Goal: Find contact information: Find contact information

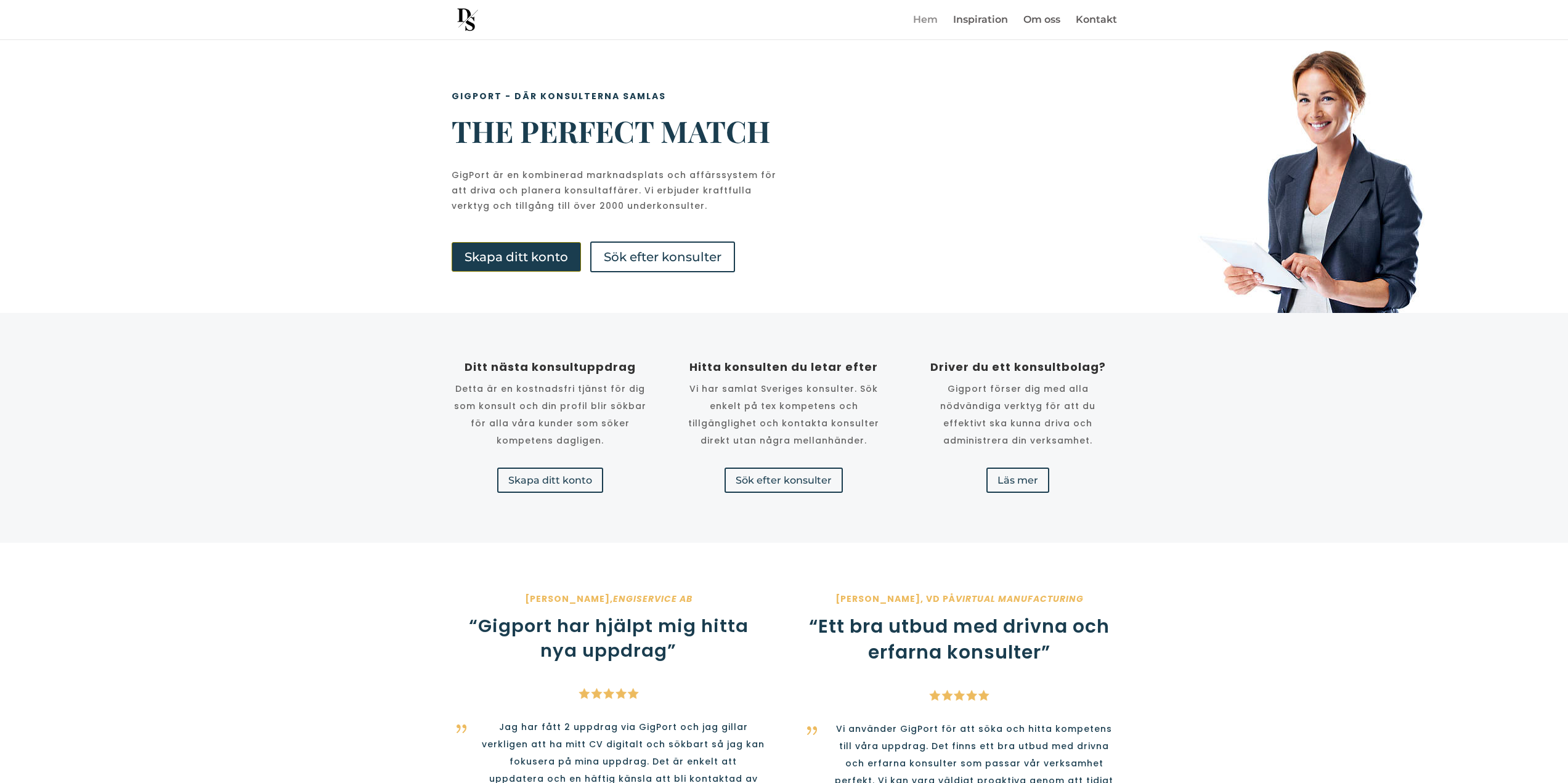
click at [925, 22] on link "Hem" at bounding box center [925, 27] width 25 height 24
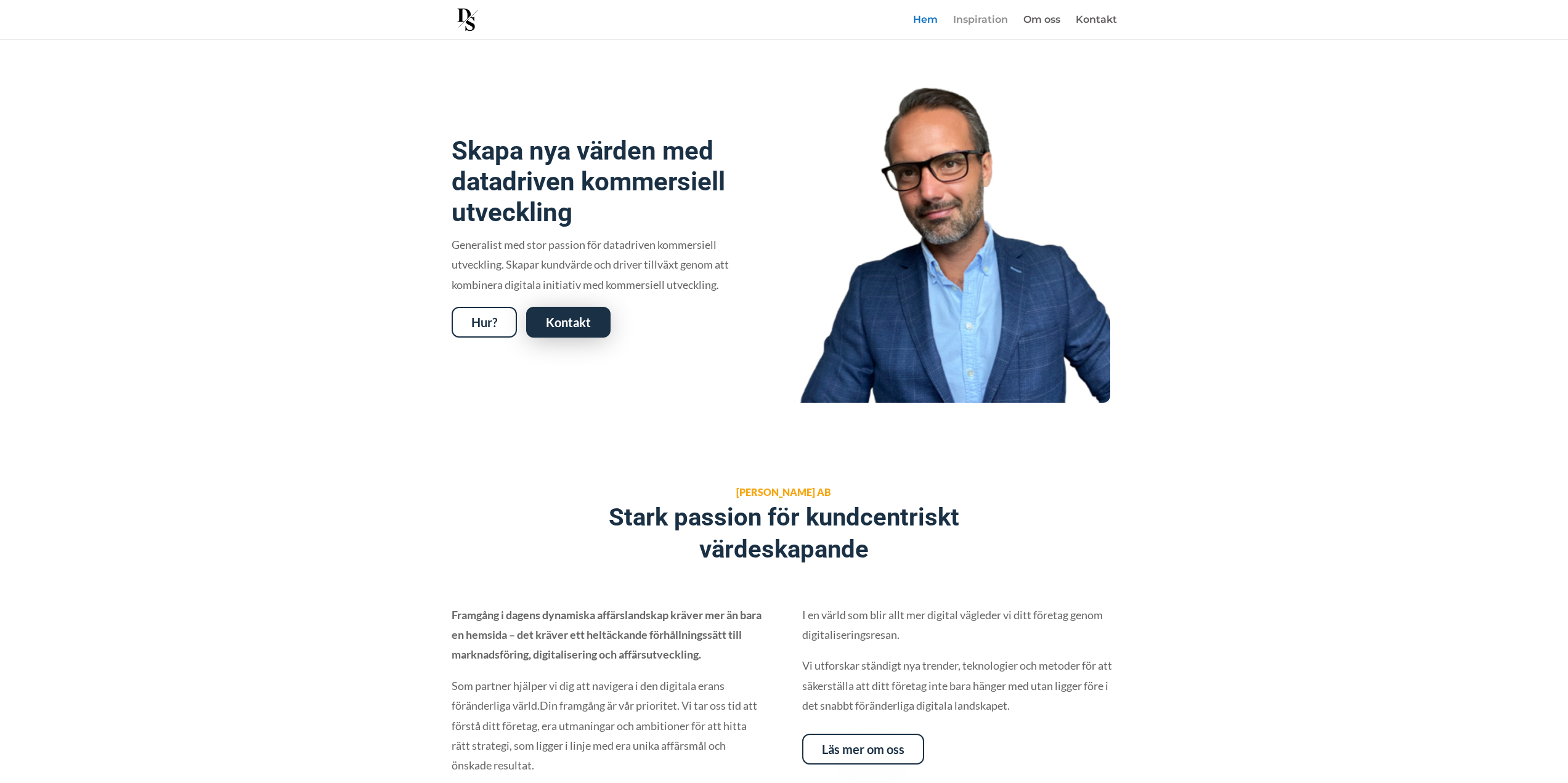
click at [982, 21] on link "Inspiration" at bounding box center [981, 27] width 55 height 24
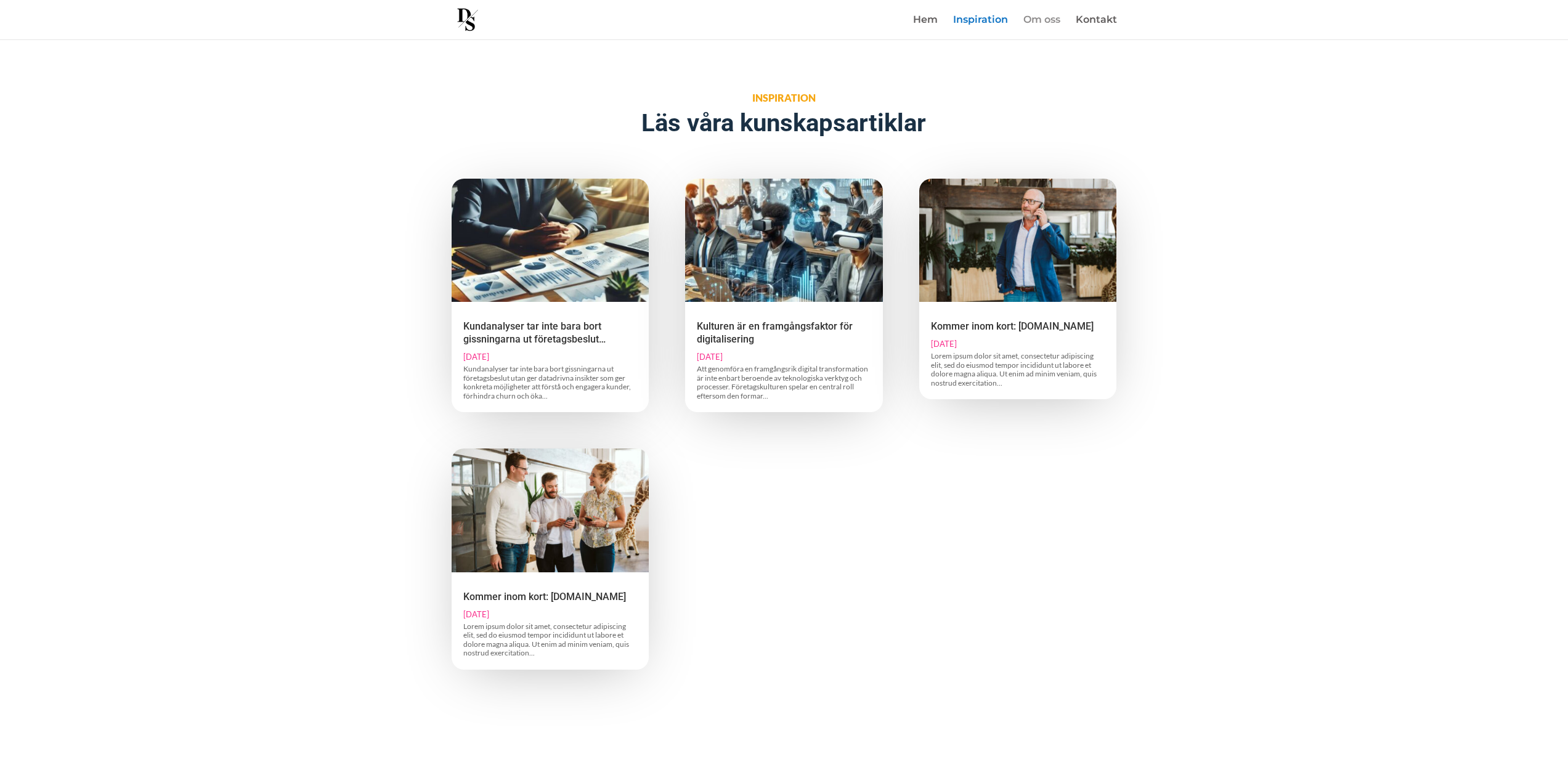
click at [1058, 19] on link "Om oss" at bounding box center [1042, 27] width 37 height 24
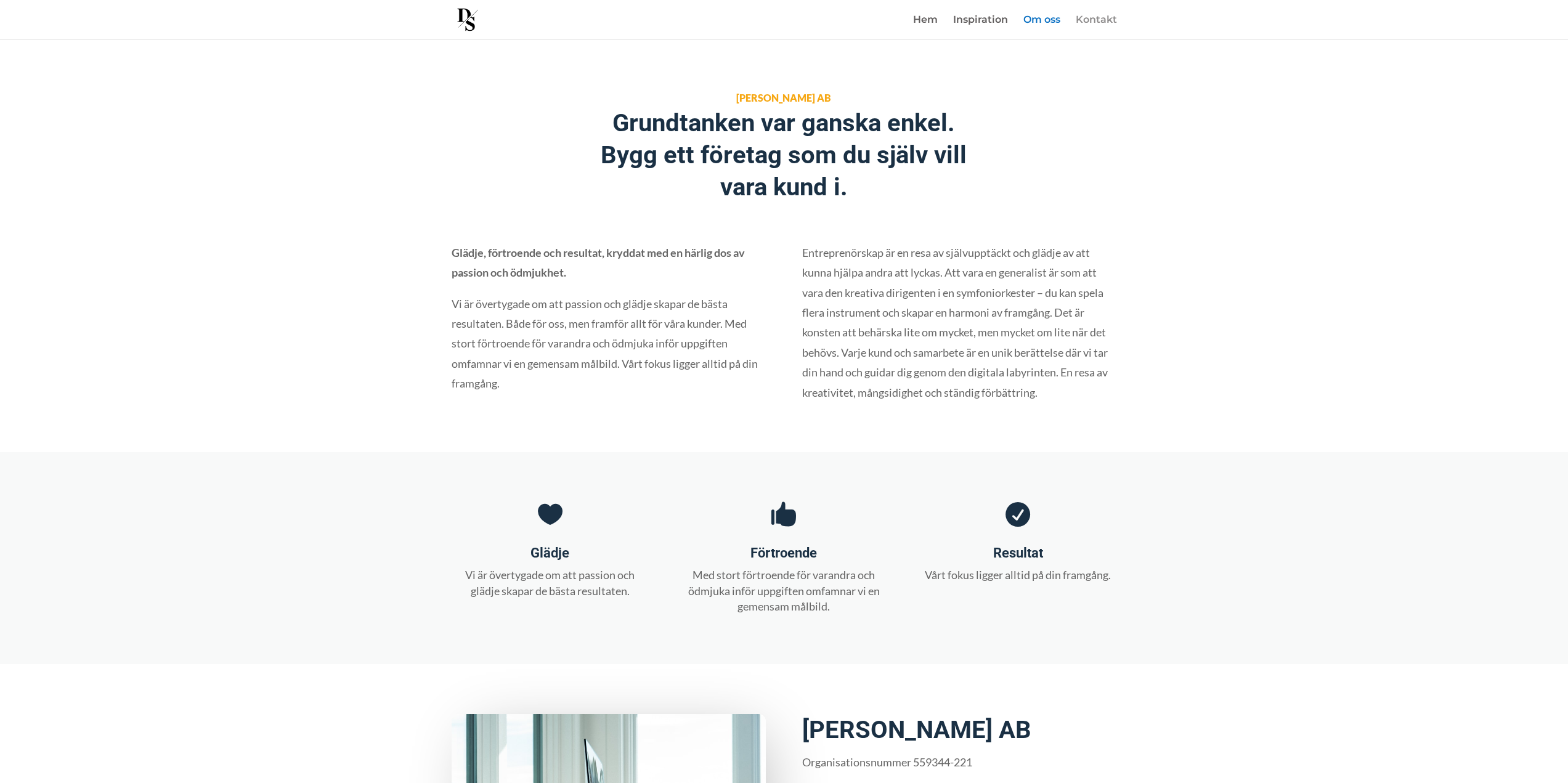
click at [1095, 23] on link "Kontakt" at bounding box center [1097, 27] width 41 height 24
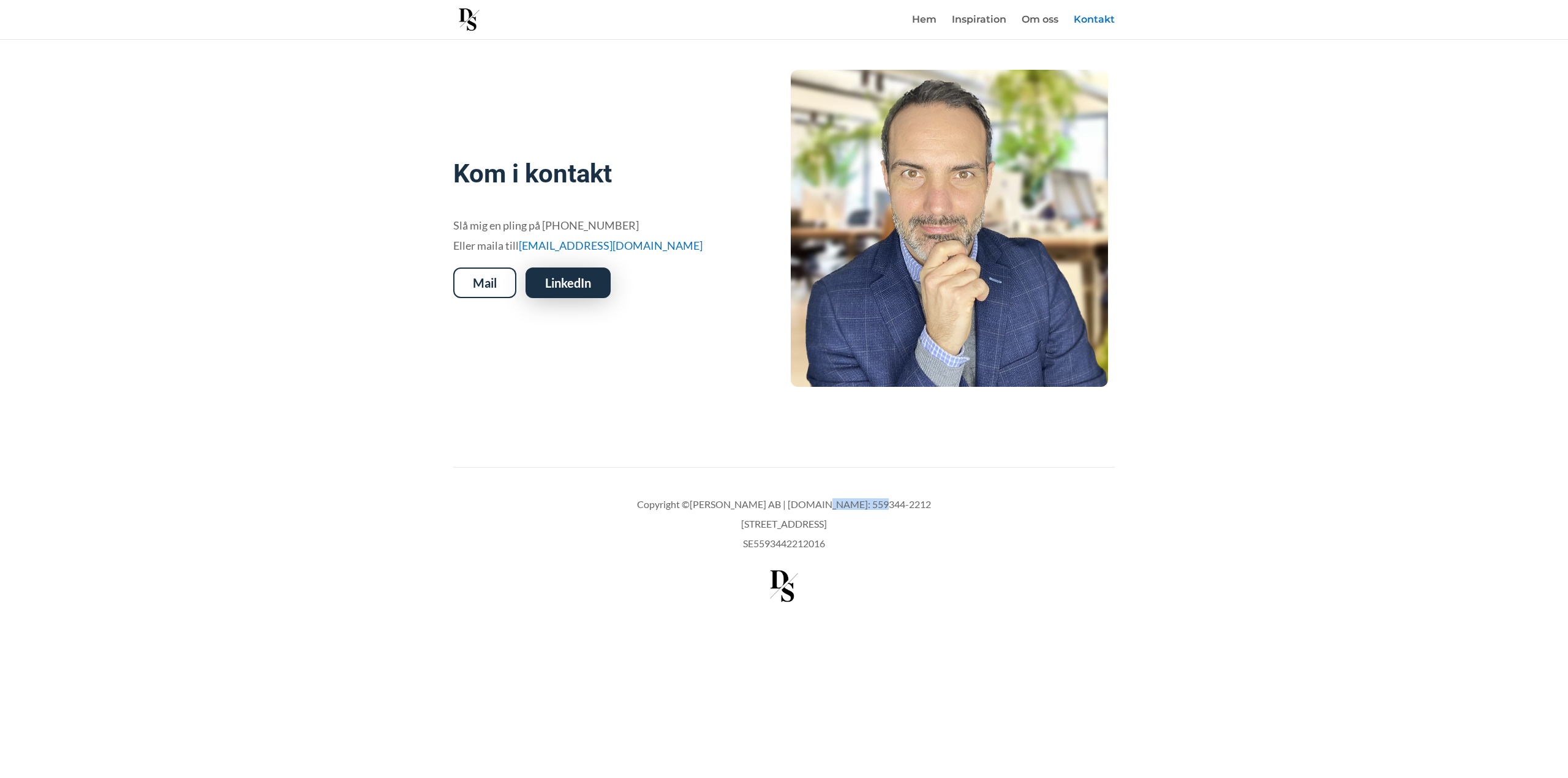
drag, startPoint x: 838, startPoint y: 502, endPoint x: 897, endPoint y: 501, distance: 59.0
click at [897, 501] on p "Copyright © Daniel Snygg AB | Org.nr: 559344-2212" at bounding box center [784, 509] width 382 height 19
copy p "559344-2212"
click at [1042, 21] on link "Om oss" at bounding box center [1040, 27] width 37 height 24
